Goal: Task Accomplishment & Management: Manage account settings

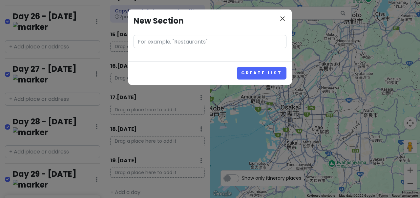
click at [283, 22] on icon "close" at bounding box center [282, 19] width 8 height 8
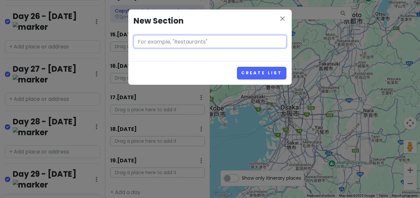
click at [190, 45] on input "text" at bounding box center [209, 41] width 153 height 13
type input "Day 33 - [DATE]"
click at [262, 73] on button "Create List" at bounding box center [262, 73] width 50 height 13
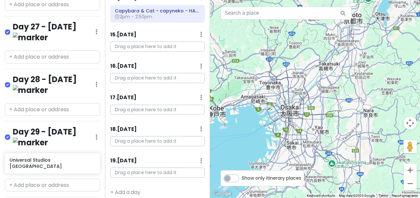
scroll to position [1724, 0]
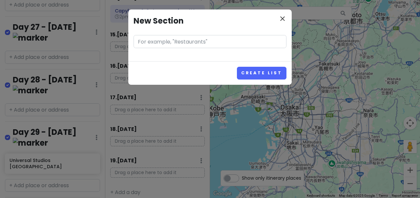
click at [281, 23] on button "close" at bounding box center [282, 19] width 8 height 9
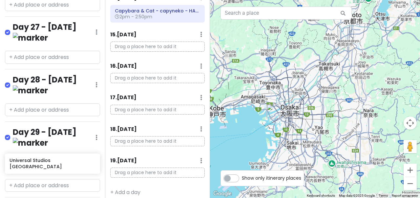
drag, startPoint x: 86, startPoint y: 148, endPoint x: 14, endPoint y: 150, distance: 72.1
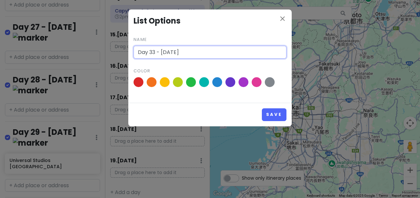
click at [169, 54] on input "Day 33 - [DATE]" at bounding box center [209, 52] width 153 height 13
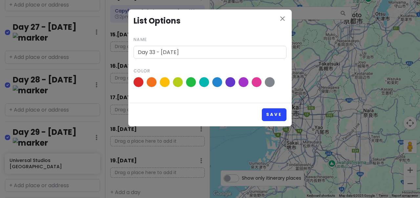
click at [281, 115] on button "Save" at bounding box center [274, 115] width 25 height 13
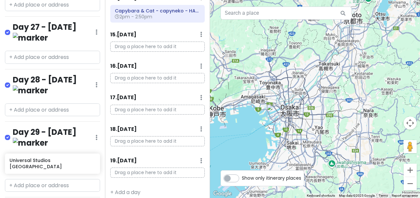
scroll to position [0, 0]
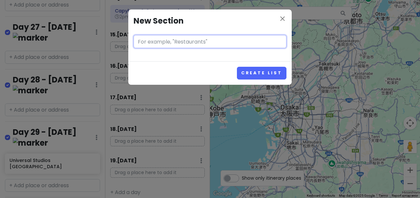
click at [188, 43] on input "text" at bounding box center [209, 41] width 153 height 13
paste input "Day 33 - [DATE]"
click at [154, 39] on input "Day 33 - [DATE]" at bounding box center [209, 41] width 153 height 13
type input "Day 34 - [DATE]"
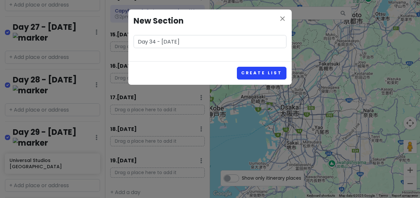
click at [251, 75] on button "Create List" at bounding box center [262, 73] width 50 height 13
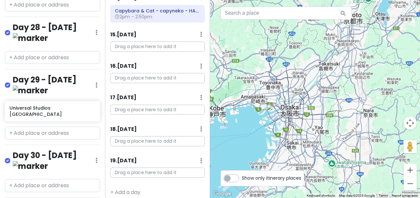
scroll to position [1776, 0]
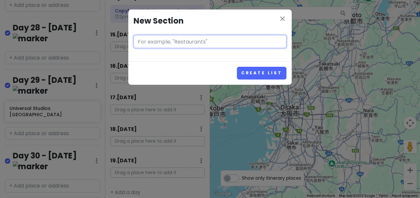
paste input "Day 33 - [DATE]"
click at [154, 40] on input "Day 33 - [DATE]" at bounding box center [209, 41] width 153 height 13
click at [186, 42] on input "Day 35 - [DATE]" at bounding box center [209, 41] width 153 height 13
type input "Day 35 - [DATE]"
click at [262, 73] on button "Create List" at bounding box center [262, 73] width 50 height 13
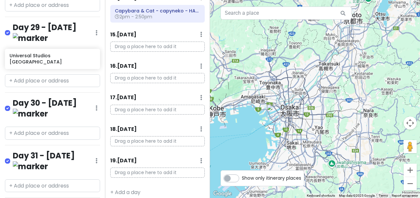
scroll to position [1827, 0]
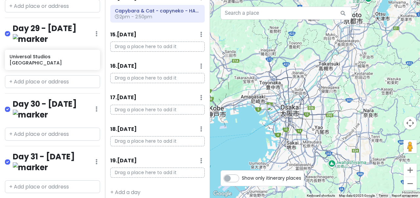
type input "O"
type input "Airport KIX 7:25"
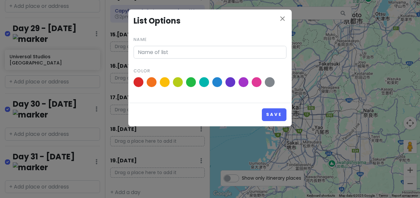
type input "Day 35 - [DATE]"
click at [270, 114] on button "Save" at bounding box center [274, 115] width 25 height 13
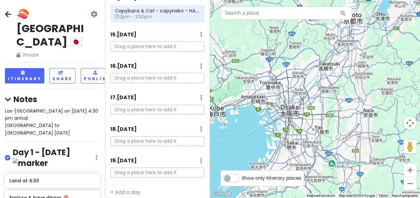
scroll to position [0, 0]
click at [57, 108] on div "Lax-[GEOGRAPHIC_DATA] on [DATE] 4:30 pm arrival [GEOGRAPHIC_DATA] to [GEOGRAPHI…" at bounding box center [52, 123] width 95 height 30
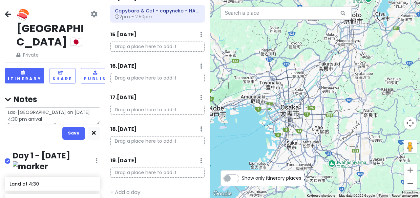
drag, startPoint x: 23, startPoint y: 91, endPoint x: 5, endPoint y: 92, distance: 17.4
click at [5, 108] on textarea "Lax-[GEOGRAPHIC_DATA] on [DATE] 4:30 pm arrival [GEOGRAPHIC_DATA] to [GEOGRAPHI…" at bounding box center [52, 116] width 95 height 17
type textarea "x"
type textarea "Lax-[GEOGRAPHIC_DATA] on [DATE] 4:30 pm arrival O to [GEOGRAPHIC_DATA] [DATE]"
type textarea "x"
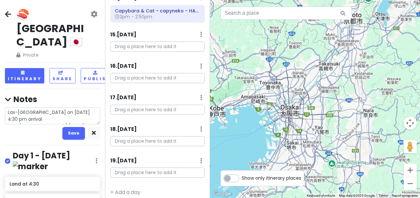
type textarea "Lax-[GEOGRAPHIC_DATA] on [DATE] 4:30 pm arrival Os to [GEOGRAPHIC_DATA] [DATE]"
type textarea "x"
type textarea "Lax-[GEOGRAPHIC_DATA] on [DATE] 4:30 pm arrival Osa to [GEOGRAPHIC_DATA] [DATE]"
type textarea "x"
type textarea "Lax-[GEOGRAPHIC_DATA] on [DATE] 4:30 pm arrival [PERSON_NAME] to [GEOGRAPHIC_DA…"
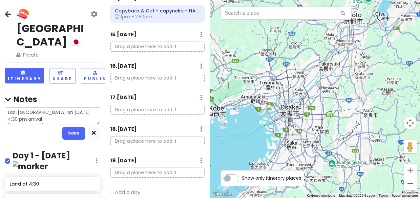
type textarea "x"
type textarea "Lax-[GEOGRAPHIC_DATA] on [DATE] 4:30 pm arrival [GEOGRAPHIC_DATA] to [GEOGRAPHI…"
type textarea "x"
type textarea "Lax-[GEOGRAPHIC_DATA] on [DATE] 4:30 pm arrival [GEOGRAPHIC_DATA] to [GEOGRAPHI…"
type textarea "x"
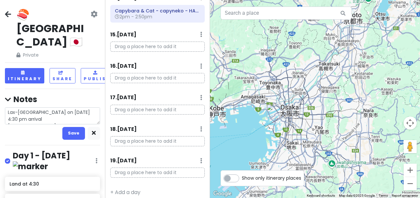
type textarea "Lax-[GEOGRAPHIC_DATA] on [DATE] 4:30 pm arrival [GEOGRAPHIC_DATA] to [GEOGRAPHI…"
click at [43, 108] on textarea "Lax-[GEOGRAPHIC_DATA] on [DATE] 4:30 pm arrival [GEOGRAPHIC_DATA] to [GEOGRAPHI…" at bounding box center [52, 116] width 95 height 17
type textarea "x"
type textarea "Lax-[GEOGRAPHIC_DATA] on [DATE] 4:30 pm arrival [GEOGRAPHIC_DATA] to [GEOGRAPHI…"
type textarea "x"
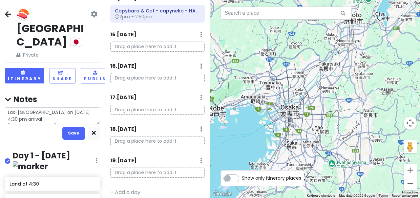
type textarea "Lax-[GEOGRAPHIC_DATA] on [DATE] 4:30 pm arrival [GEOGRAPHIC_DATA] to [GEOGRAPHI…"
type textarea "x"
type textarea "Lax-[GEOGRAPHIC_DATA] on [DATE] 4:30 pm arrival [GEOGRAPHIC_DATA] to [GEOGRAPHI…"
type textarea "x"
type textarea "Lax-[GEOGRAPHIC_DATA] on [DATE] 4:30 pm arrival [GEOGRAPHIC_DATA] to [GEOGRAPHI…"
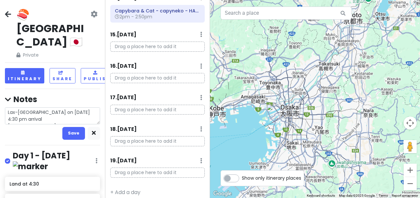
type textarea "x"
type textarea "Lax-[GEOGRAPHIC_DATA] on [DATE] 4:30 pm arrival [GEOGRAPHIC_DATA] to [GEOGRAPHI…"
type textarea "x"
type textarea "Lax-[GEOGRAPHIC_DATA] on [DATE] 4:30 pm arrival [GEOGRAPHIC_DATA] to [GEOGRAPHI…"
type textarea "x"
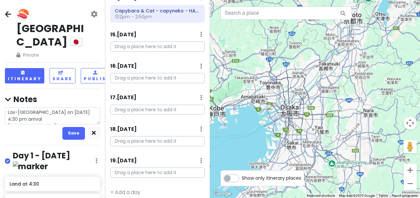
type textarea "Lax-[GEOGRAPHIC_DATA] on [DATE] 4:30 pm arrival [GEOGRAPHIC_DATA] to [GEOGRAPHI…"
type textarea "x"
type textarea "Lax-[GEOGRAPHIC_DATA] on [DATE] 4:30 pm arrival [GEOGRAPHIC_DATA] to K [DATE]"
type textarea "x"
type textarea "Lax-[GEOGRAPHIC_DATA] on [DATE] 4:30 pm arrival [GEOGRAPHIC_DATA] to [DATE]"
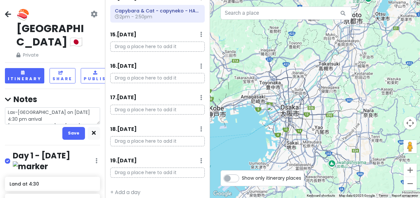
type textarea "x"
type textarea "Lax-[GEOGRAPHIC_DATA] on [DATE] 4:30 pm arrival [GEOGRAPHIC_DATA] to L [DATE]"
type textarea "x"
type textarea "Lax-[GEOGRAPHIC_DATA] on [DATE] 4:30 pm arrival [GEOGRAPHIC_DATA] to [GEOGRAPHI…"
type textarea "x"
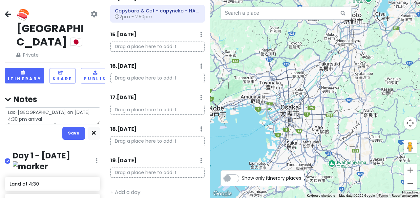
type textarea "Lax-[GEOGRAPHIC_DATA] on [DATE] 4:30 pm arrival [GEOGRAPHIC_DATA] to [GEOGRAPHI…"
click at [55, 108] on textarea "Lax-[GEOGRAPHIC_DATA] on [DATE] 4:30 pm arrival [GEOGRAPHIC_DATA] to [GEOGRAPHI…" at bounding box center [52, 116] width 95 height 17
type textarea "x"
type textarea "Lax-[GEOGRAPHIC_DATA] on [DATE] 4:30 pm arrival [GEOGRAPHIC_DATA] to [GEOGRAPHI…"
type textarea "x"
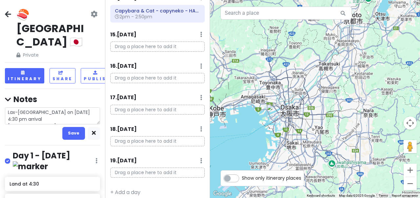
type textarea "Lax-[GEOGRAPHIC_DATA] on [DATE] 4:30 pm arrival [GEOGRAPHIC_DATA] to [GEOGRAPHI…"
type textarea "x"
type textarea "Lax-[GEOGRAPHIC_DATA] on [DATE] 4:30 pm arrival [GEOGRAPHIC_DATA] to [GEOGRAPHI…"
type textarea "x"
type textarea "Lax-[GEOGRAPHIC_DATA] on [DATE] 4:30 pm arrival [GEOGRAPHIC_DATA] to [GEOGRAPHI…"
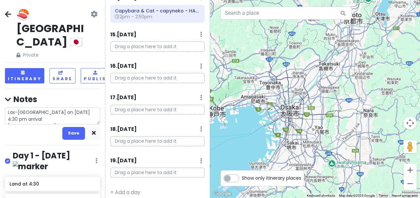
type textarea "x"
type textarea "Lax-[GEOGRAPHIC_DATA] on [DATE] 4:30 pm arrival [GEOGRAPHIC_DATA] to [GEOGRAPHI…"
type textarea "x"
type textarea "Lax-[GEOGRAPHIC_DATA] on [DATE] 4:30 pm arrival [GEOGRAPHIC_DATA] to [GEOGRAPHI…"
type textarea "x"
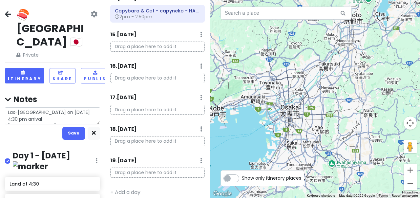
type textarea "Lax-[GEOGRAPHIC_DATA] on [DATE] 4:30 pm arrival [GEOGRAPHIC_DATA] to [GEOGRAPHI…"
type textarea "x"
type textarea "Lax-[GEOGRAPHIC_DATA] on [DATE] 4:30 pm arrival [GEOGRAPHIC_DATA] to [GEOGRAPHI…"
type textarea "x"
type textarea "Lax-[GEOGRAPHIC_DATA] on [DATE] 4:30 pm arrival [GEOGRAPHIC_DATA] to [GEOGRAPHI…"
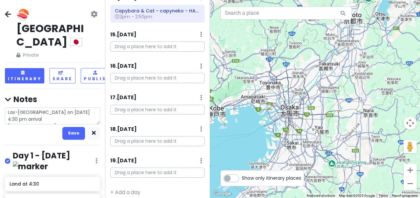
type textarea "x"
type textarea "Lax-[GEOGRAPHIC_DATA] on [DATE] 4:30 pm arrival [GEOGRAPHIC_DATA] to [GEOGRAPHI…"
type textarea "x"
type textarea "Lax-[GEOGRAPHIC_DATA] on [DATE] 4:30 pm arrival [GEOGRAPHIC_DATA] to [GEOGRAPHI…"
type textarea "x"
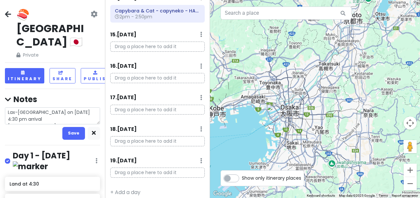
type textarea "Lax-[GEOGRAPHIC_DATA] on [DATE] 4:30 pm arrival [GEOGRAPHIC_DATA] to [GEOGRAPHI…"
type textarea "x"
type textarea "Lax-[GEOGRAPHIC_DATA] on [DATE] 4:30 pm arrival [GEOGRAPHIC_DATA] to [GEOGRAPHI…"
type textarea "x"
type textarea "Lax-[GEOGRAPHIC_DATA] on [DATE] 4:30 pm arrival [GEOGRAPHIC_DATA] to [GEOGRAPHI…"
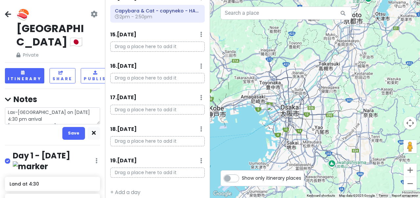
type textarea "x"
type textarea "Lax-[GEOGRAPHIC_DATA] on [DATE] 4:30 pm arrival [GEOGRAPHIC_DATA] to [GEOGRAPHI…"
type textarea "x"
type textarea "Lax-[GEOGRAPHIC_DATA] on [DATE] 4:30 pm arrival [GEOGRAPHIC_DATA] to [GEOGRAPHI…"
type textarea "x"
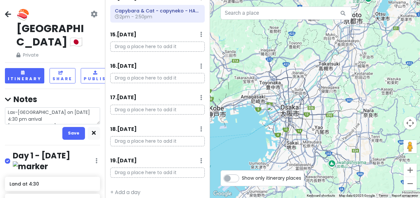
type textarea "Lax-[GEOGRAPHIC_DATA] on [DATE] 4:30 pm arrival [GEOGRAPHIC_DATA] to [GEOGRAPHI…"
click at [75, 108] on textarea "Lax-[GEOGRAPHIC_DATA] on [DATE] 4:30 pm arrival [GEOGRAPHIC_DATA] to [GEOGRAPHI…" at bounding box center [52, 116] width 95 height 17
type textarea "x"
type textarea "Lax-[GEOGRAPHIC_DATA] on [DATE] 4:30 pm arrival [GEOGRAPHIC_DATA] to [GEOGRAPHI…"
type textarea "x"
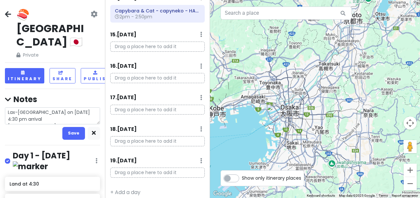
type textarea "Lax-[GEOGRAPHIC_DATA] on [DATE] 4:30 pm arrival [GEOGRAPHIC_DATA] to [GEOGRAPHI…"
type textarea "x"
type textarea "Lax-[GEOGRAPHIC_DATA] on [DATE] 4:30 pm arrival [GEOGRAPHIC_DATA] to [GEOGRAPHI…"
type textarea "x"
type textarea "Lax-[GEOGRAPHIC_DATA] on [DATE] 4:30 pm arrival [GEOGRAPHIC_DATA] to [GEOGRAPHI…"
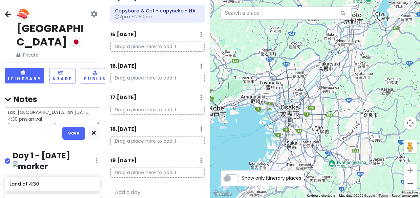
type textarea "x"
type textarea "Lax-[GEOGRAPHIC_DATA] on [DATE] 4:30 pm arrival [GEOGRAPHIC_DATA] to [GEOGRAPHI…"
type textarea "x"
type textarea "Lax-[GEOGRAPHIC_DATA] on [DATE] 4:30 pm arrival [GEOGRAPHIC_DATA] to [GEOGRAPHI…"
type textarea "x"
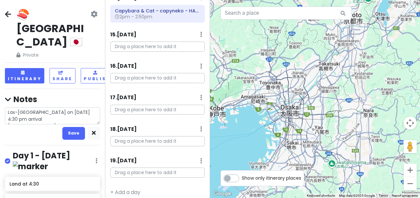
type textarea "Lax-[GEOGRAPHIC_DATA] on [DATE] 4:30 pm arrival [GEOGRAPHIC_DATA] to [GEOGRAPHI…"
type textarea "x"
type textarea "Lax-[GEOGRAPHIC_DATA] on [DATE] 4:30 pm arrival [GEOGRAPHIC_DATA] to [GEOGRAPHI…"
type textarea "x"
type textarea "Lax-[GEOGRAPHIC_DATA] on [DATE] 4:30 pm arrival [GEOGRAPHIC_DATA] to [GEOGRAPHI…"
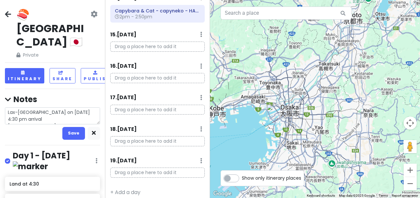
type textarea "x"
type textarea "Lax-[GEOGRAPHIC_DATA] on [DATE] 4:30 pm arrival [GEOGRAPHIC_DATA] to [GEOGRAPHI…"
click at [15, 108] on textarea "Lax-[GEOGRAPHIC_DATA] on [DATE] 4:30 pm arrival [GEOGRAPHIC_DATA] to [GEOGRAPHI…" at bounding box center [52, 116] width 95 height 17
type textarea "x"
type textarea "La-[GEOGRAPHIC_DATA] on [DATE] 4:30 pm arrival [GEOGRAPHIC_DATA] to [GEOGRAPHIC…"
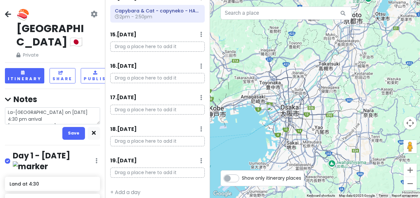
type textarea "x"
type textarea "L-[GEOGRAPHIC_DATA] on [DATE] 4:30 pm arrival [GEOGRAPHIC_DATA] to [GEOGRAPHIC_…"
type textarea "x"
type textarea "LA-[GEOGRAPHIC_DATA] on [DATE] 4:30 pm arrival [GEOGRAPHIC_DATA] to [GEOGRAPHIC…"
type textarea "x"
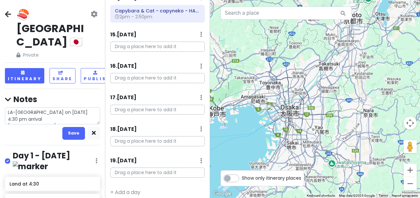
type textarea "LAX-[GEOGRAPHIC_DATA] on [DATE] 4:30 pm arrival [GEOGRAPHIC_DATA] to [GEOGRAPHI…"
click at [30, 108] on textarea "LAX-[GEOGRAPHIC_DATA] on [DATE] 4:30 pm arrival [GEOGRAPHIC_DATA] to [GEOGRAPHI…" at bounding box center [52, 116] width 95 height 17
click at [19, 108] on textarea "LAX-[GEOGRAPHIC_DATA] on [DATE] 4:30 pm arrival [GEOGRAPHIC_DATA] to [GEOGRAPHI…" at bounding box center [52, 116] width 95 height 17
type textarea "x"
type textarea "LAXOsaka on [DATE] 4:30 pm arrival [GEOGRAPHIC_DATA] to [GEOGRAPHIC_DATA] [DATE…"
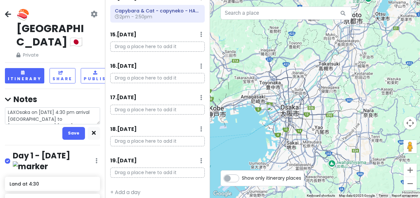
type textarea "x"
type textarea "LAX Osaka on [DATE] 4:30 pm arrival [GEOGRAPHIC_DATA] to [GEOGRAPHIC_DATA] [DAT…"
type textarea "x"
type textarea "LAX oOsaka on [DATE] 4:30 pm arrival [GEOGRAPHIC_DATA] to [GEOGRAPHIC_DATA] [DA…"
type textarea "x"
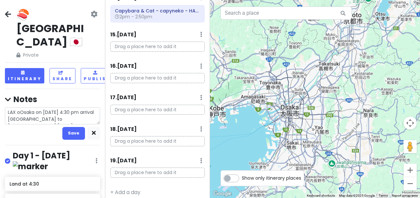
type textarea "LAX Osaka on [DATE] 4:30 pm arrival [GEOGRAPHIC_DATA] to [GEOGRAPHIC_DATA] [DAT…"
type textarea "x"
type textarea "LAX tOsaka on [DATE] 4:30 pm arrival [GEOGRAPHIC_DATA] to [GEOGRAPHIC_DATA] [DA…"
type textarea "x"
type textarea "LAX toOsaka on [DATE] 4:30 pm arrival [GEOGRAPHIC_DATA] to [GEOGRAPHIC_DATA] [D…"
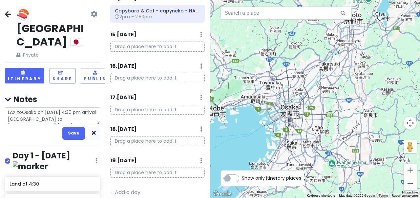
type textarea "x"
type textarea "LAX to [GEOGRAPHIC_DATA] on [DATE] 4:30 pm arrival [GEOGRAPHIC_DATA] to [GEOGRA…"
click at [9, 108] on textarea "LAX to [GEOGRAPHIC_DATA] on [DATE] 4:30 pm arrival [GEOGRAPHIC_DATA] to [GEOGRA…" at bounding box center [52, 116] width 95 height 17
type textarea "x"
type textarea "`LAX to [GEOGRAPHIC_DATA] on [DATE] 4:30 pm arrival [GEOGRAPHIC_DATA] to [GEOGR…"
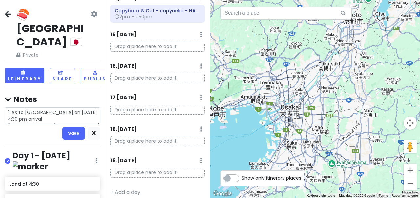
type textarea "x"
type textarea "LAX to [GEOGRAPHIC_DATA] on [DATE] 4:30 pm arrival [GEOGRAPHIC_DATA] to [GEOGRA…"
type textarea "x"
type textarea "~LAX to [GEOGRAPHIC_DATA] on [DATE] 4:30 pm arrival [GEOGRAPHIC_DATA] to [GEOGR…"
type textarea "x"
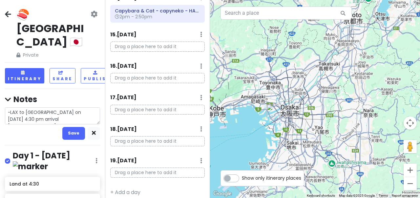
type textarea "LAX to [GEOGRAPHIC_DATA] on [DATE] 4:30 pm arrival [GEOGRAPHIC_DATA] to [GEOGRA…"
type textarea "x"
type textarea "`LAX to [GEOGRAPHIC_DATA] on [DATE] 4:30 pm arrival [GEOGRAPHIC_DATA] to [GEOGR…"
type textarea "x"
type textarea "LAX to [GEOGRAPHIC_DATA] on [DATE] 4:30 pm arrival [GEOGRAPHIC_DATA] to [GEOGRA…"
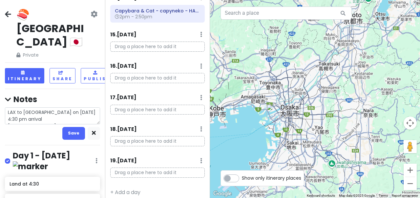
type textarea "x"
type textarea "-LAX to [GEOGRAPHIC_DATA] on [DATE] 4:30 pm arrival [GEOGRAPHIC_DATA] to [GEOGR…"
click at [7, 108] on textarea "-LAX to [GEOGRAPHIC_DATA] on [DATE] 4:30 pm arrival [GEOGRAPHIC_DATA] to [GEOGR…" at bounding box center [52, 116] width 95 height 17
type textarea "x"
type textarea "-LAX to [GEOGRAPHIC_DATA] on [DATE] 4:30 pm arrival -[GEOGRAPHIC_DATA] to [GEOG…"
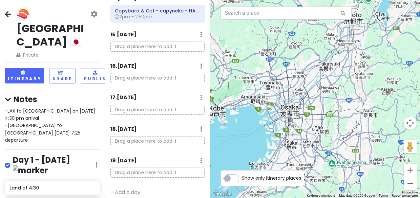
click at [22, 99] on div "🍣 [GEOGRAPHIC_DATA] 🇯🇵 Private Change Dates Make a Copy Delete Trip Go Pro ⚡️ G…" at bounding box center [52, 99] width 105 height 198
drag, startPoint x: 208, startPoint y: 7, endPoint x: 208, endPoint y: 11, distance: 4.3
click at [208, 11] on div "Itinerary × 1 . [DATE] Edit Day Notes Delete Day Click to add day notes Drag a …" at bounding box center [157, 99] width 105 height 198
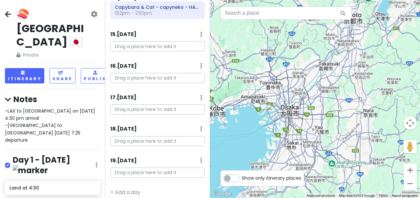
scroll to position [458, 0]
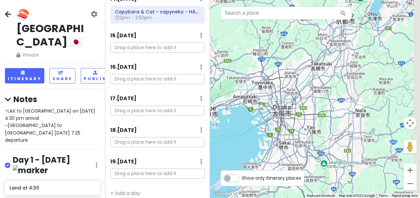
drag, startPoint x: 217, startPoint y: 23, endPoint x: 209, endPoint y: 23, distance: 8.5
click at [209, 23] on div "🍣 [GEOGRAPHIC_DATA] 🇯🇵 Private Change Dates Make a Copy Delete Trip Go Pro ⚡️ G…" at bounding box center [210, 99] width 420 height 198
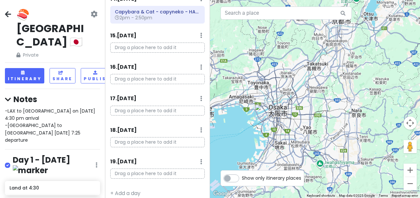
click at [96, 13] on icon at bounding box center [93, 13] width 7 height 5
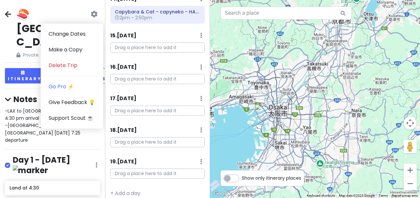
click at [96, 13] on icon at bounding box center [93, 13] width 7 height 5
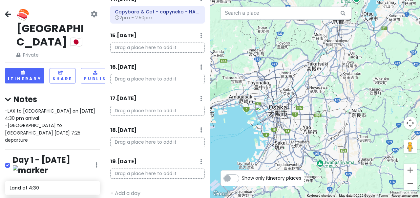
click at [88, 28] on div "🍣 [GEOGRAPHIC_DATA] 🇯🇵 Private Change Dates Make a Copy Delete Trip Go Pro ⚡️ G…" at bounding box center [52, 33] width 95 height 51
click at [105, 38] on div "Itinerary × 1 . [DATE] Edit Day Notes Delete Day Click to add day notes Drag a …" at bounding box center [157, 99] width 105 height 198
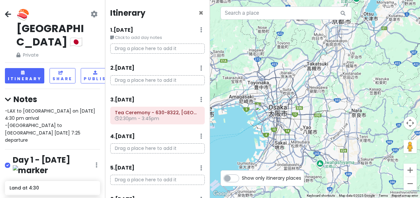
scroll to position [0, 0]
click at [202, 15] on span "×" at bounding box center [200, 13] width 5 height 11
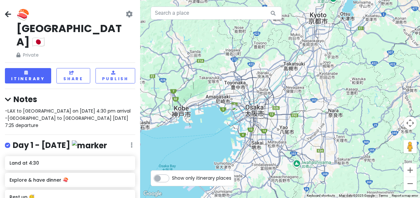
drag, startPoint x: 140, startPoint y: 101, endPoint x: 152, endPoint y: 100, distance: 12.1
click at [152, 100] on div at bounding box center [280, 99] width 280 height 198
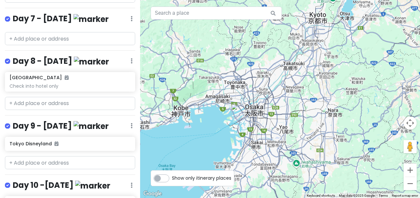
scroll to position [472, 0]
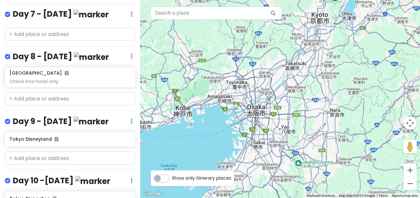
click at [143, 89] on div at bounding box center [280, 99] width 280 height 198
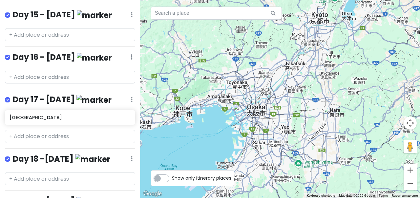
scroll to position [898, 0]
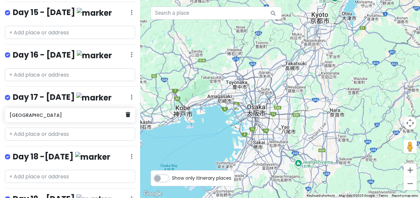
click at [125, 112] on h6 "[GEOGRAPHIC_DATA]" at bounding box center [68, 115] width 116 height 6
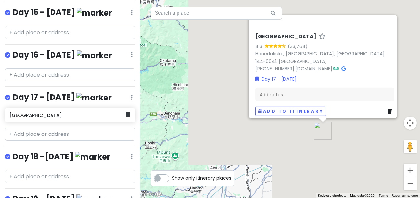
click at [130, 108] on div "[GEOGRAPHIC_DATA]" at bounding box center [70, 115] width 130 height 14
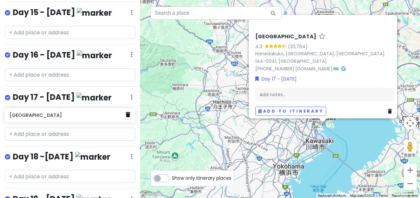
click at [128, 112] on icon at bounding box center [128, 114] width 5 height 5
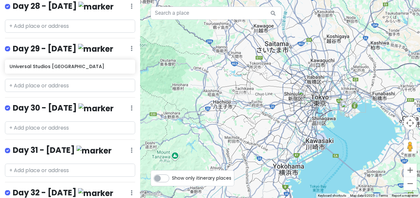
scroll to position [1485, 0]
